Goal: Check status

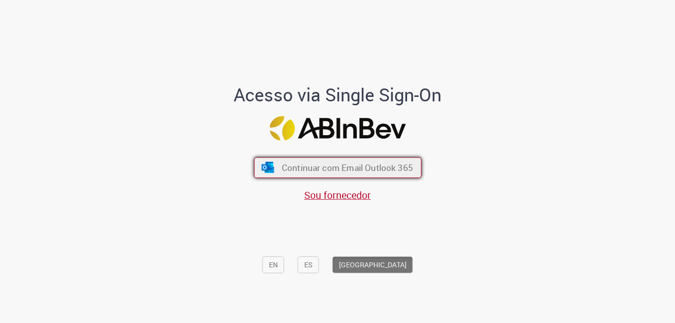
click at [339, 175] on button "Continuar com Email Outlook 365" at bounding box center [337, 167] width 167 height 21
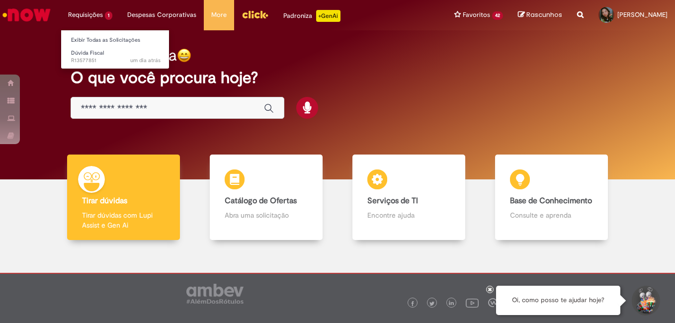
click at [97, 19] on li "Requisições 1 Exibir Todas as Solicitações Dúvida Fiscal um dia atrás um dia at…" at bounding box center [90, 15] width 59 height 30
click at [107, 41] on link "Exibir Todas as Solicitações" at bounding box center [115, 40] width 109 height 11
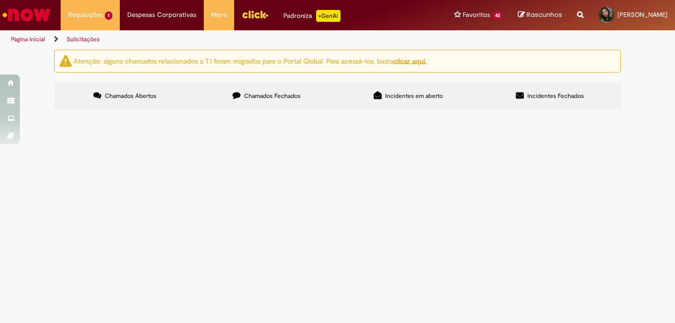
click at [280, 93] on span "Chamados Fechados" at bounding box center [272, 96] width 57 height 8
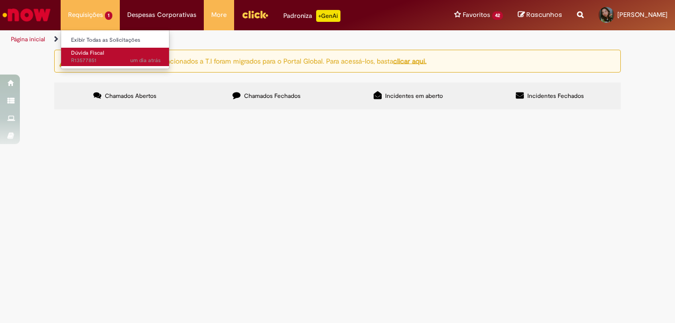
click at [99, 53] on span "Dúvida Fiscal" at bounding box center [87, 52] width 33 height 7
